Goal: Navigation & Orientation: Understand site structure

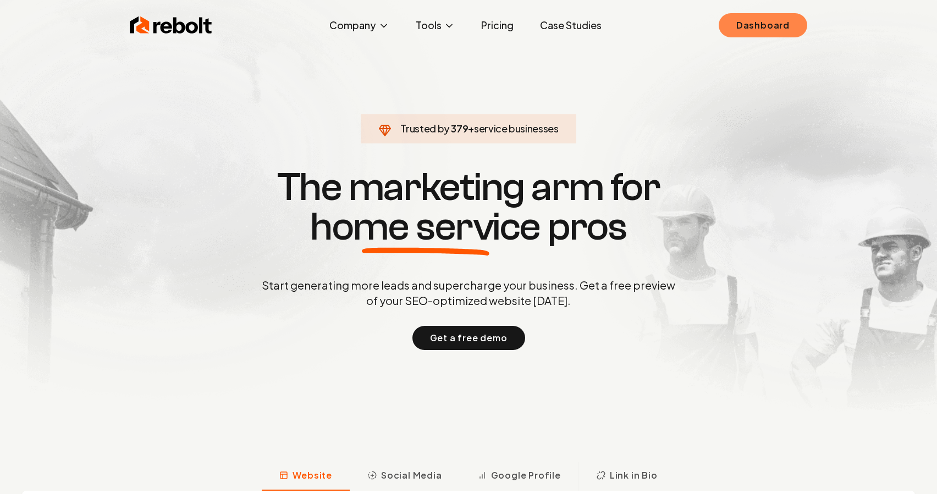
click at [783, 25] on link "Dashboard" at bounding box center [762, 25] width 89 height 24
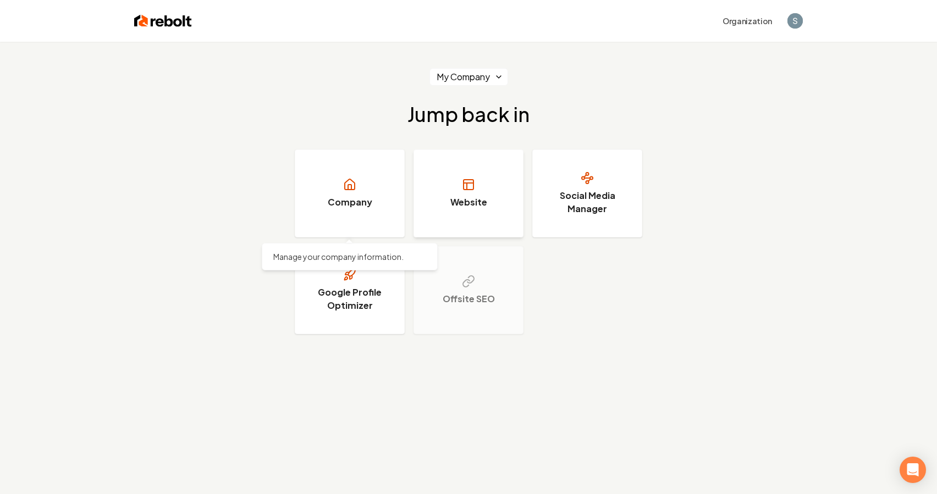
click at [469, 196] on h3 "Website" at bounding box center [468, 202] width 37 height 13
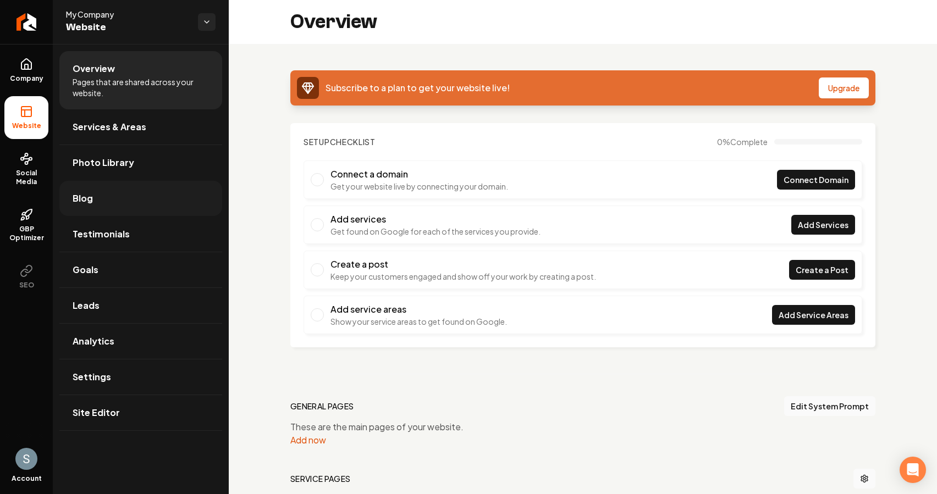
click at [133, 197] on link "Blog" at bounding box center [140, 198] width 163 height 35
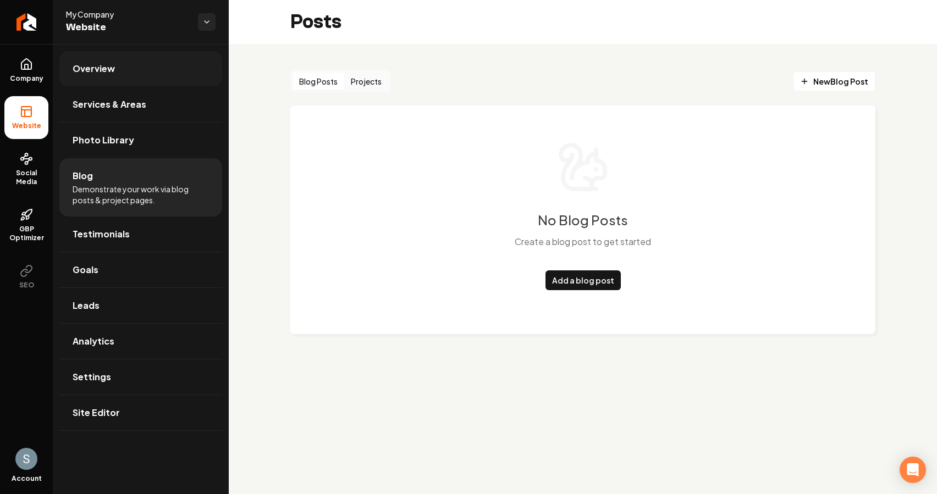
click at [137, 69] on link "Overview" at bounding box center [140, 68] width 163 height 35
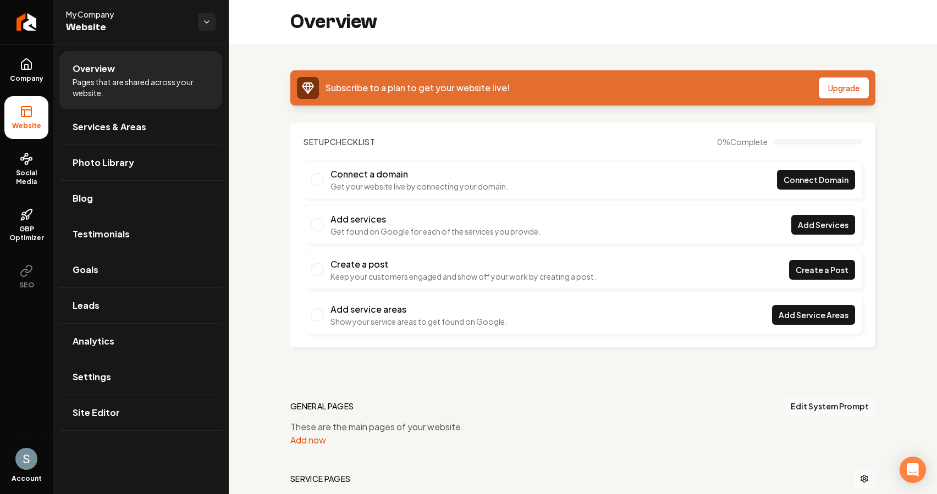
scroll to position [175, 0]
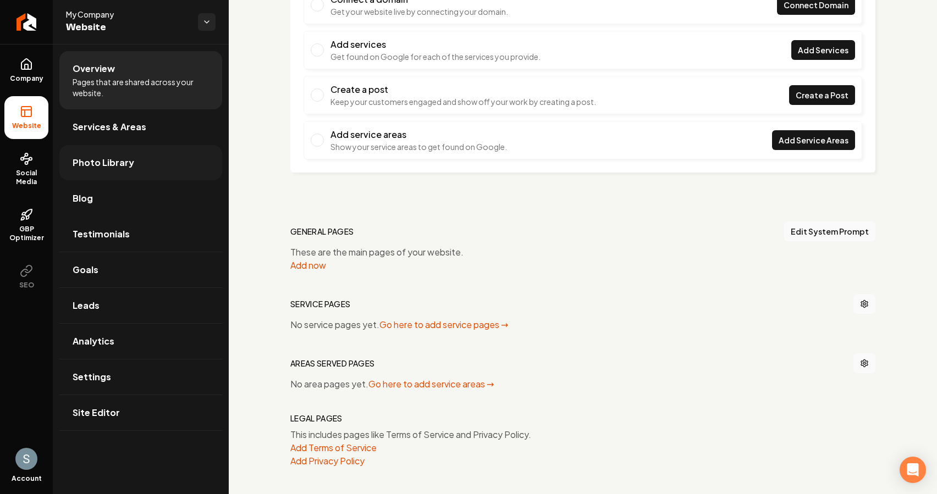
click at [124, 155] on link "Photo Library" at bounding box center [140, 162] width 163 height 35
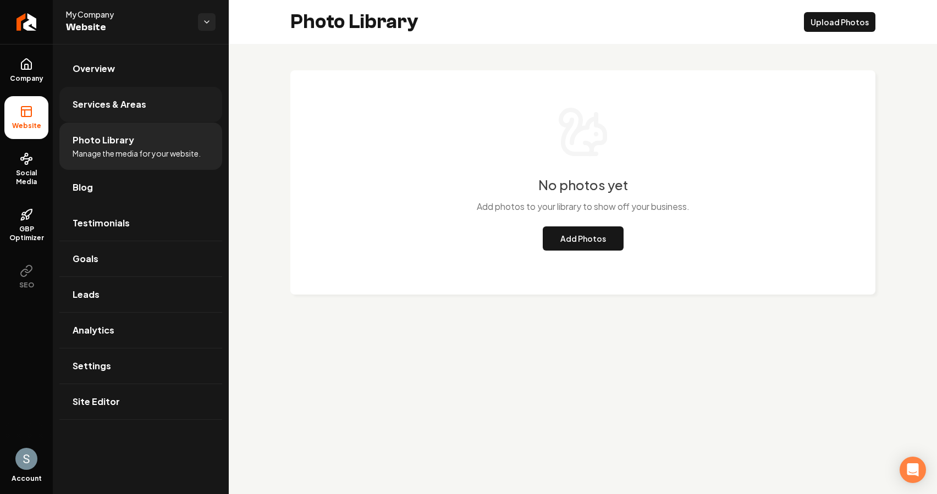
click at [160, 102] on link "Services & Areas" at bounding box center [140, 104] width 163 height 35
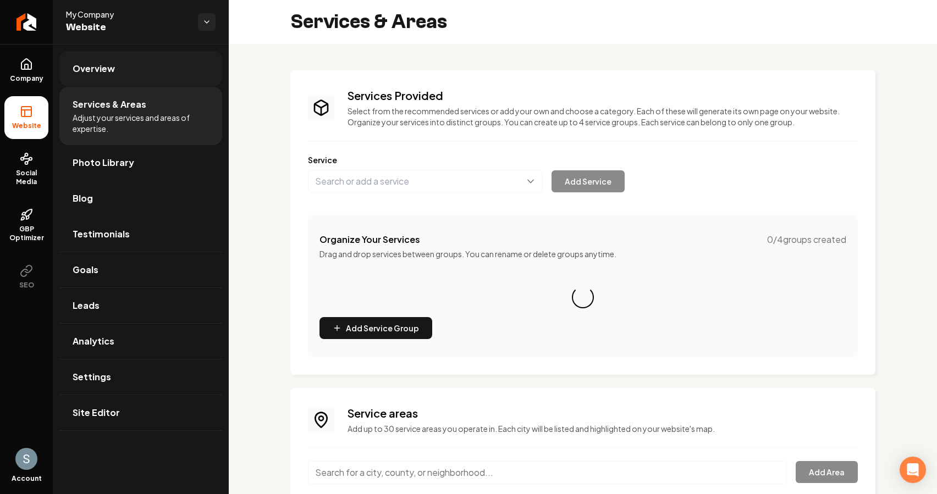
click at [134, 69] on link "Overview" at bounding box center [140, 68] width 163 height 35
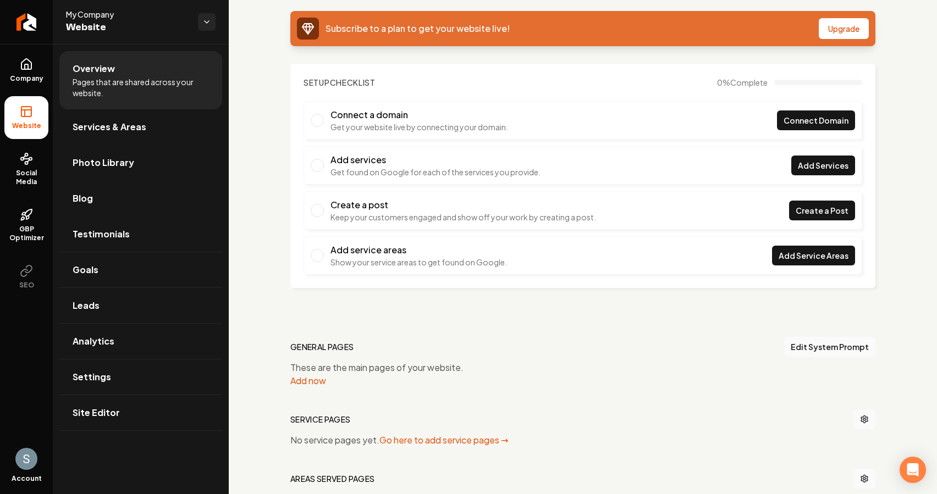
scroll to position [175, 0]
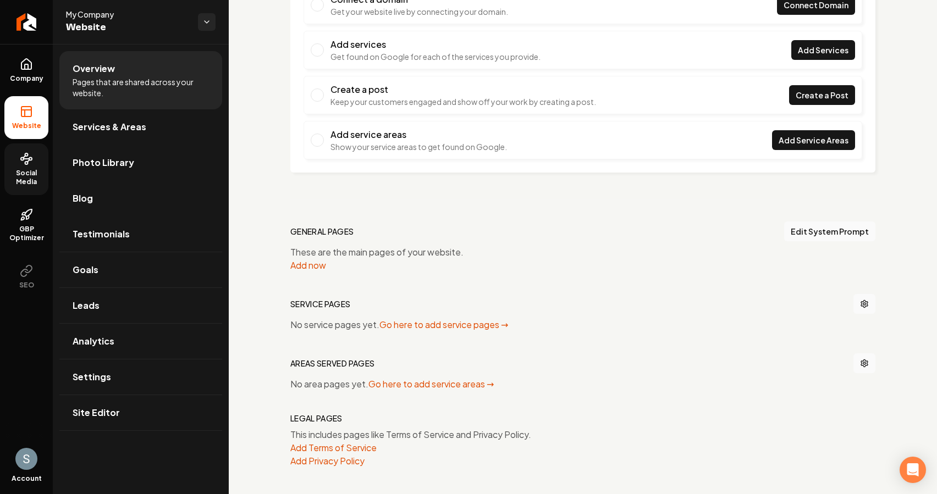
click at [20, 169] on span "Social Media" at bounding box center [26, 178] width 44 height 18
